Goal: Task Accomplishment & Management: Complete application form

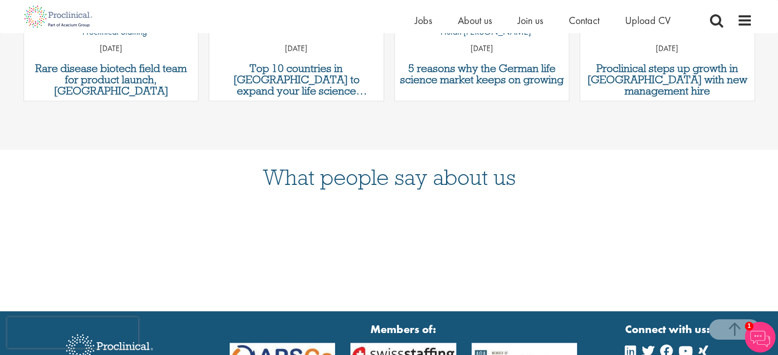
scroll to position [1245, 0]
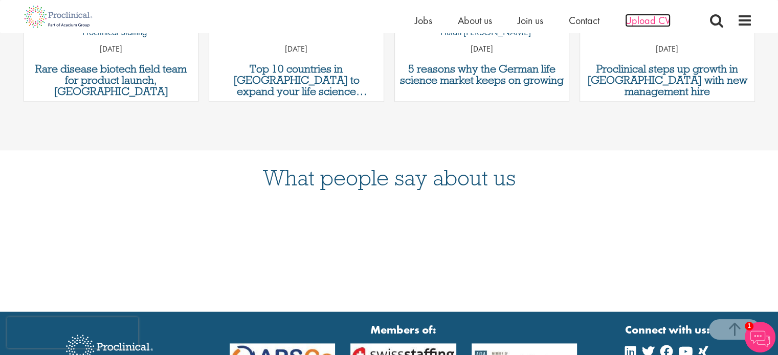
click at [657, 26] on span "Upload CV" at bounding box center [648, 20] width 46 height 13
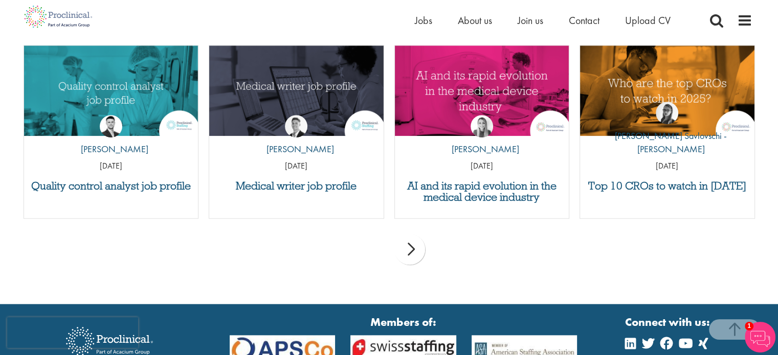
scroll to position [1027, 0]
click at [158, 184] on h3 "Quality control analyst job profile" at bounding box center [111, 186] width 164 height 11
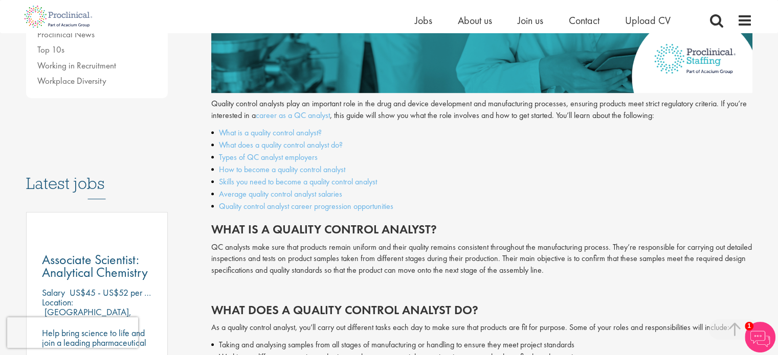
scroll to position [397, 0]
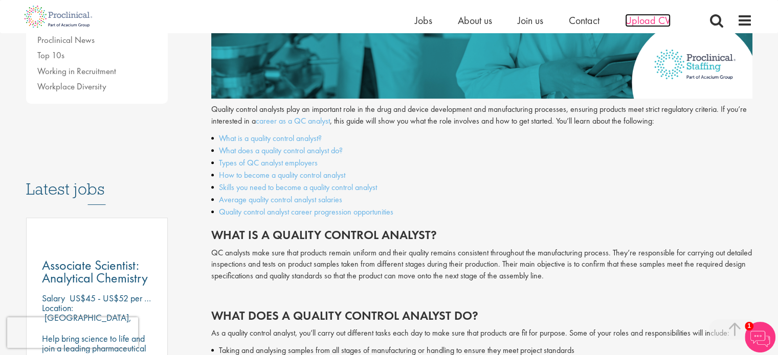
click at [630, 22] on span "Upload CV" at bounding box center [648, 20] width 46 height 13
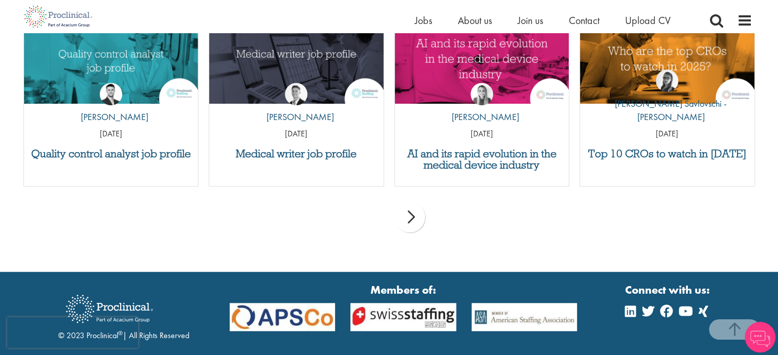
scroll to position [1136, 0]
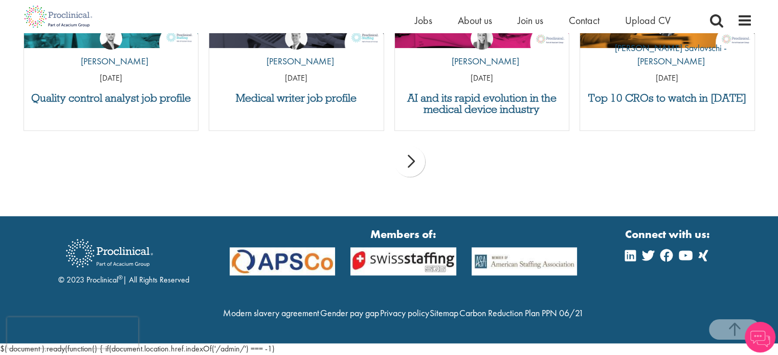
click at [418, 146] on div "next" at bounding box center [409, 161] width 31 height 31
